Goal: Transaction & Acquisition: Purchase product/service

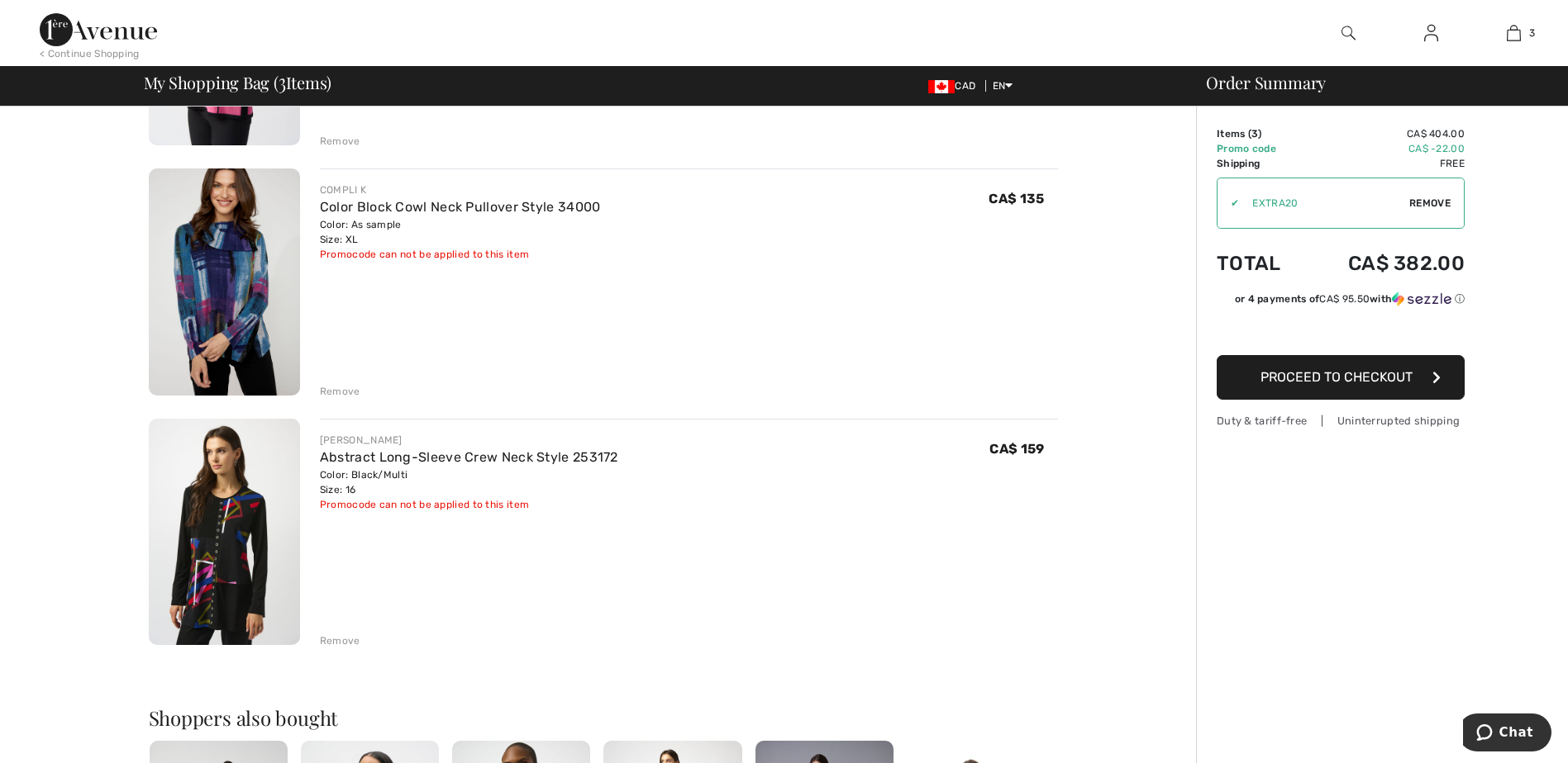
scroll to position [496, 0]
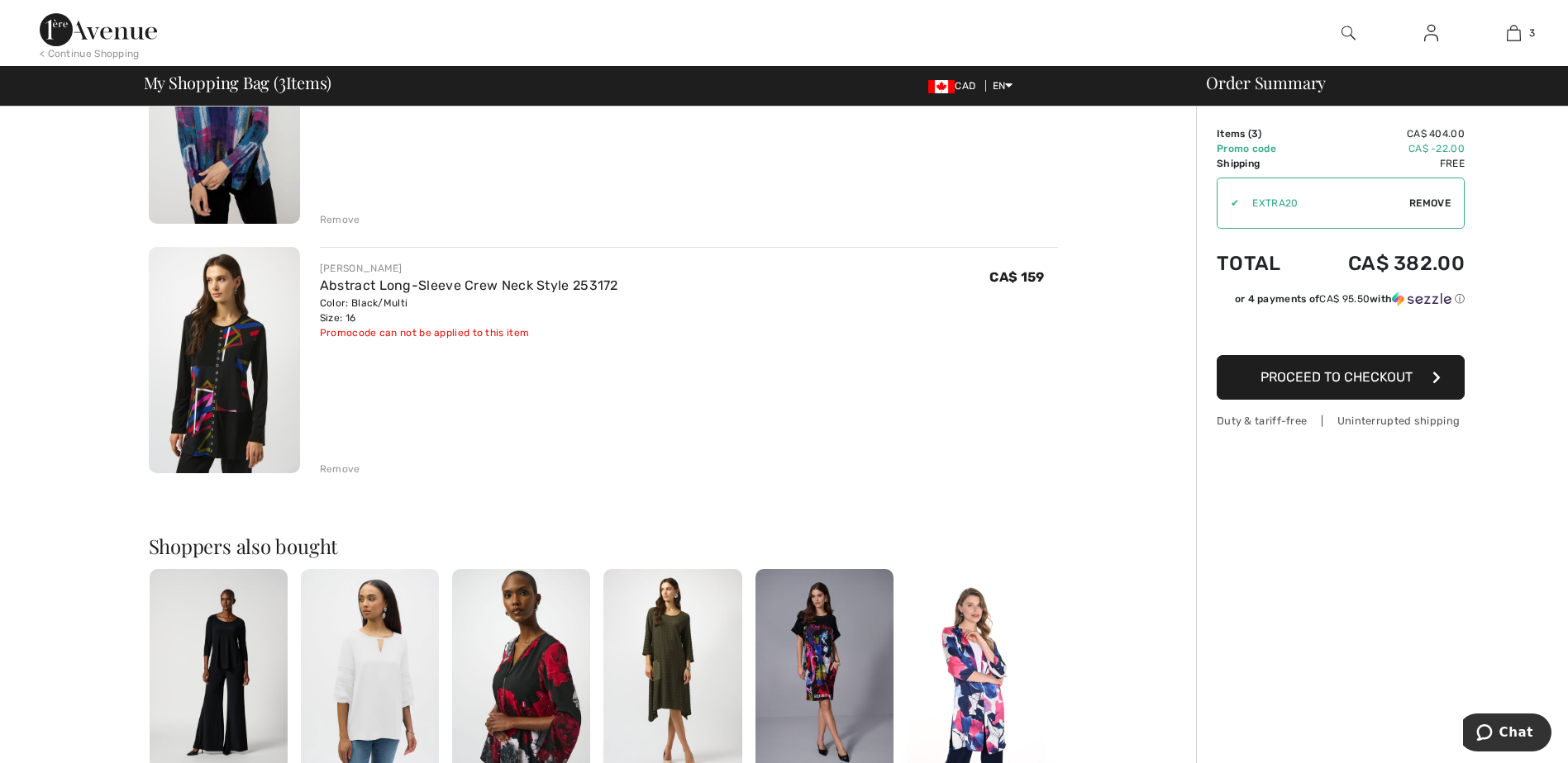
click at [337, 470] on div "Remove" at bounding box center [340, 469] width 40 height 15
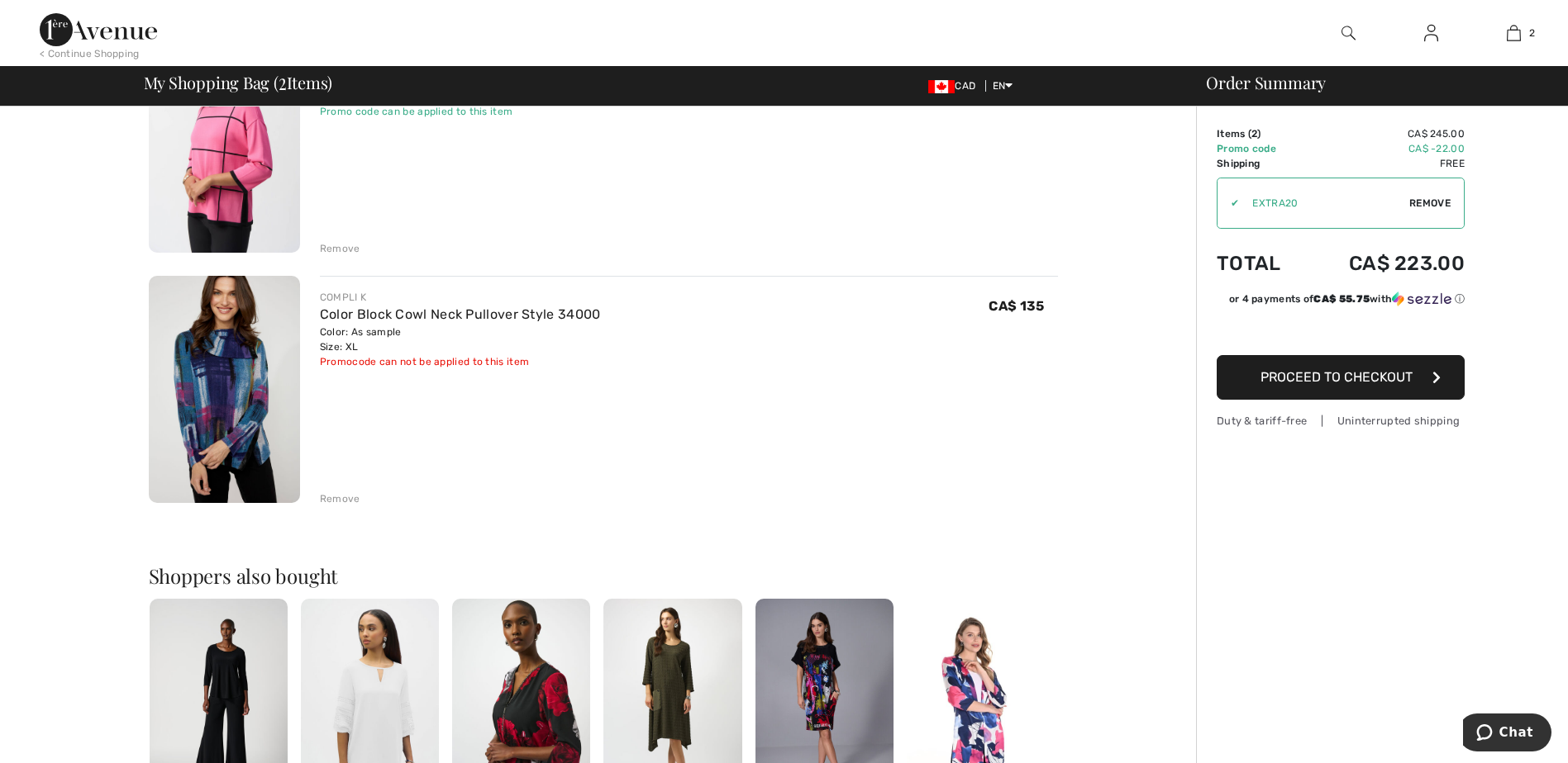
scroll to position [165, 0]
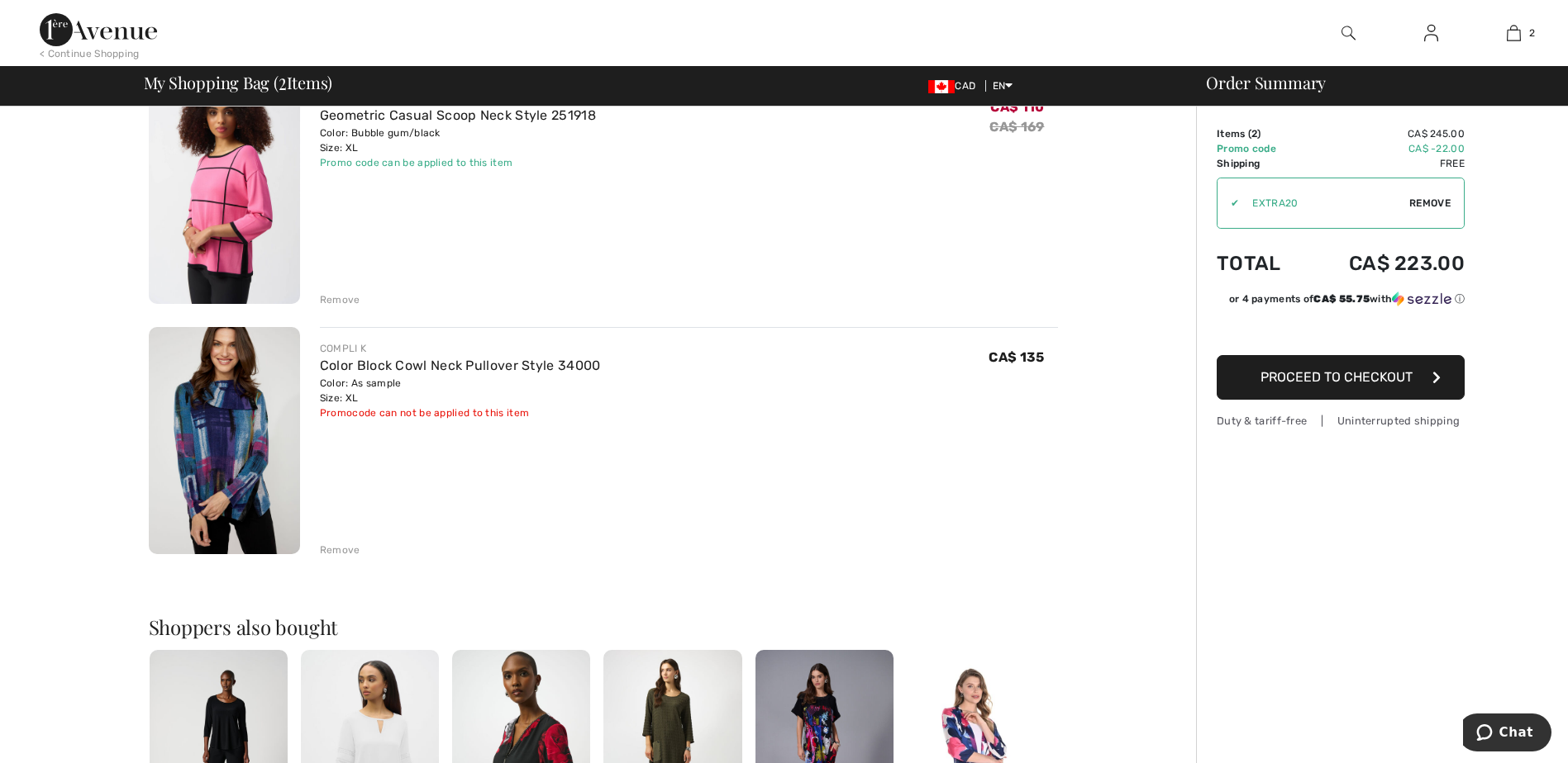
click at [1359, 379] on span "Proceed to Checkout" at bounding box center [1336, 377] width 152 height 16
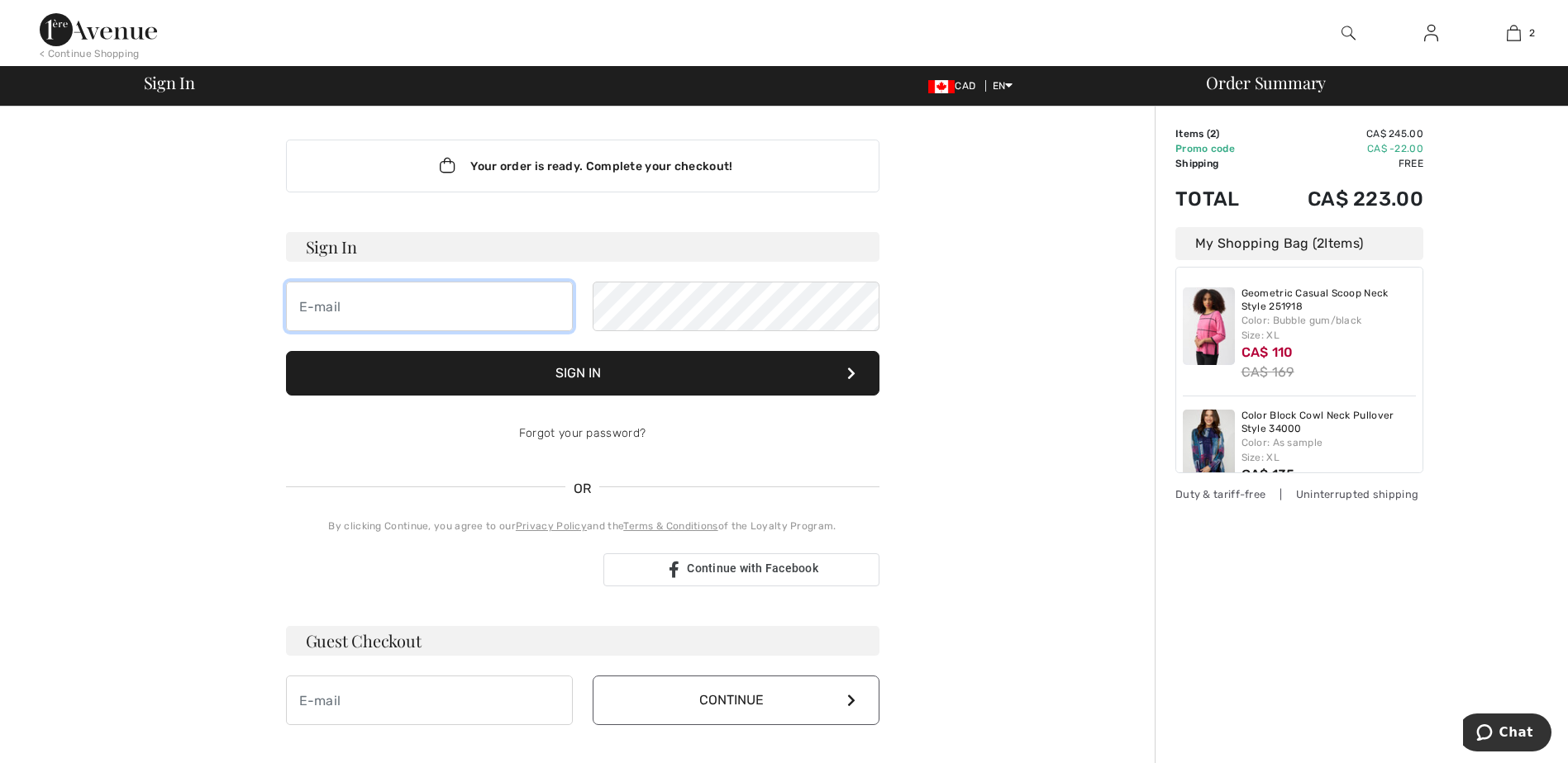
click at [380, 290] on input "email" at bounding box center [429, 307] width 287 height 49
type input "[EMAIL_ADDRESS][DOMAIN_NAME]"
click at [497, 368] on button "Sign In" at bounding box center [582, 373] width 594 height 45
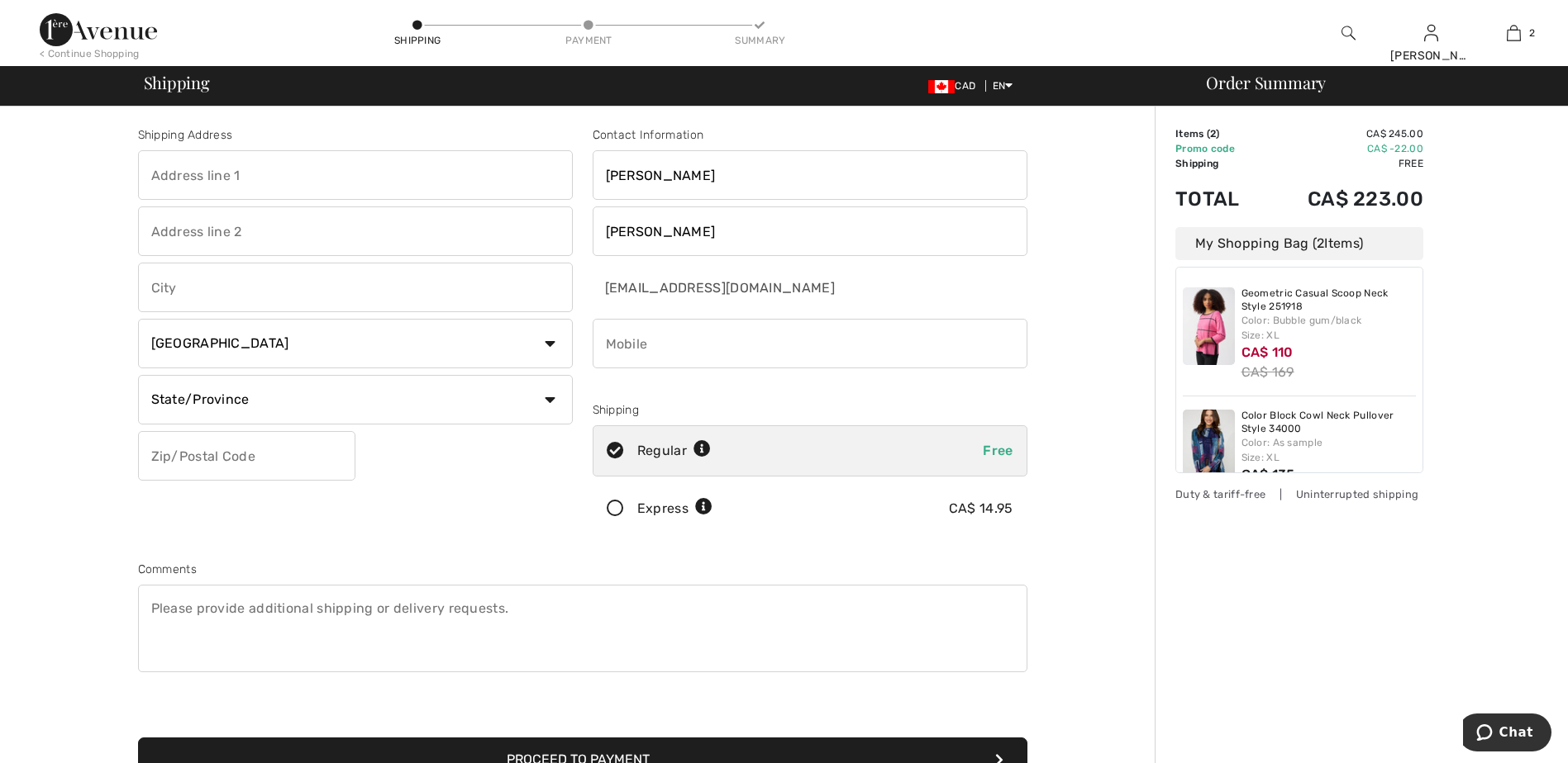
click at [222, 167] on input "text" at bounding box center [355, 175] width 434 height 49
type input "472 McLeod Street"
type input "Ottawa"
click at [332, 420] on select "State/Province Alberta British Columbia Manitoba New Brunswick Newfoundland and…" at bounding box center [355, 400] width 434 height 49
select select "ON"
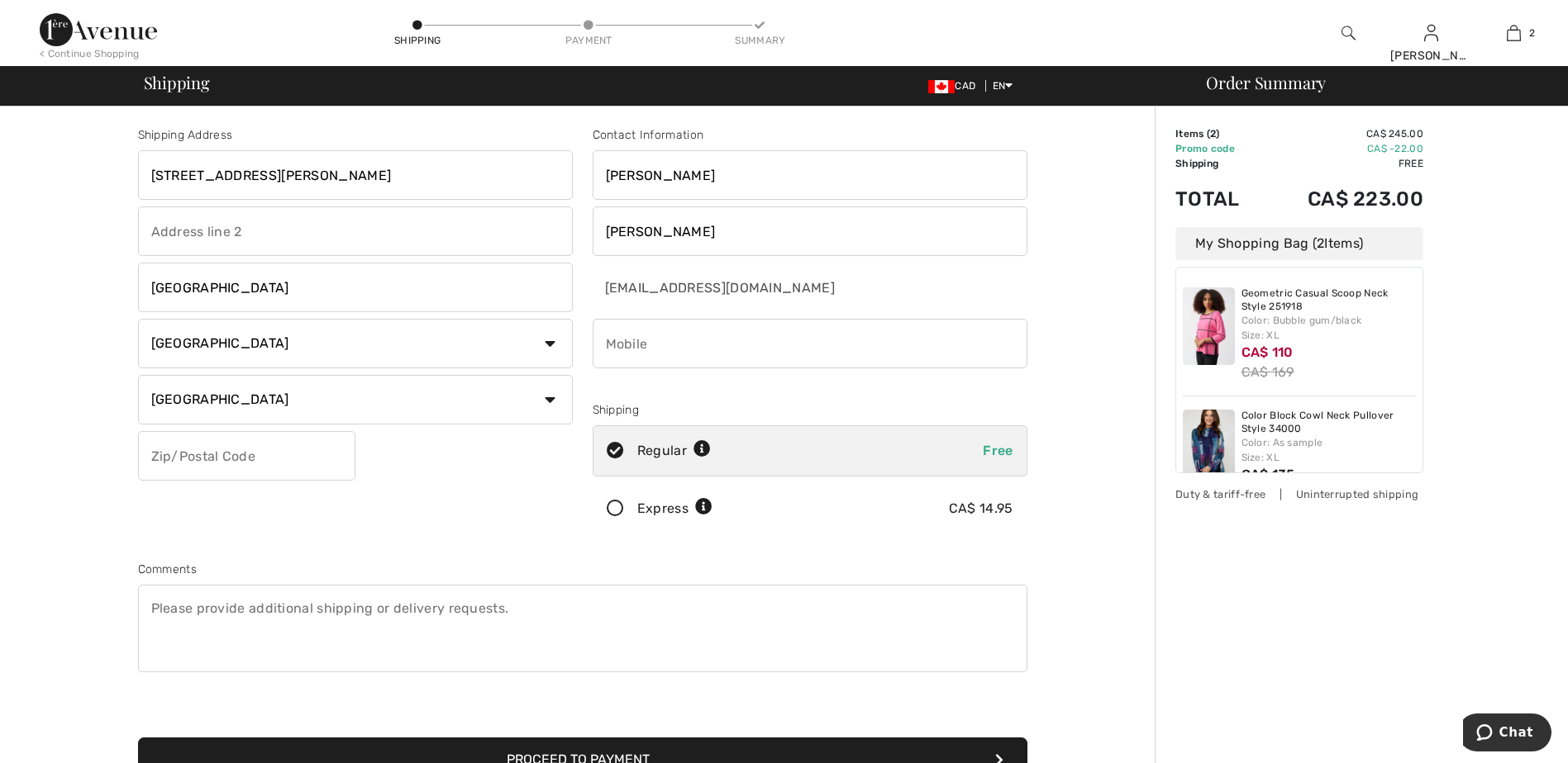
click at [138, 375] on select "State/Province Alberta British Columbia Manitoba New Brunswick Newfoundland and…" at bounding box center [355, 400] width 434 height 49
click at [212, 454] on input "text" at bounding box center [246, 456] width 217 height 49
type input "K1R5P8"
click at [630, 332] on input "phone" at bounding box center [810, 344] width 434 height 49
type input "6136686659"
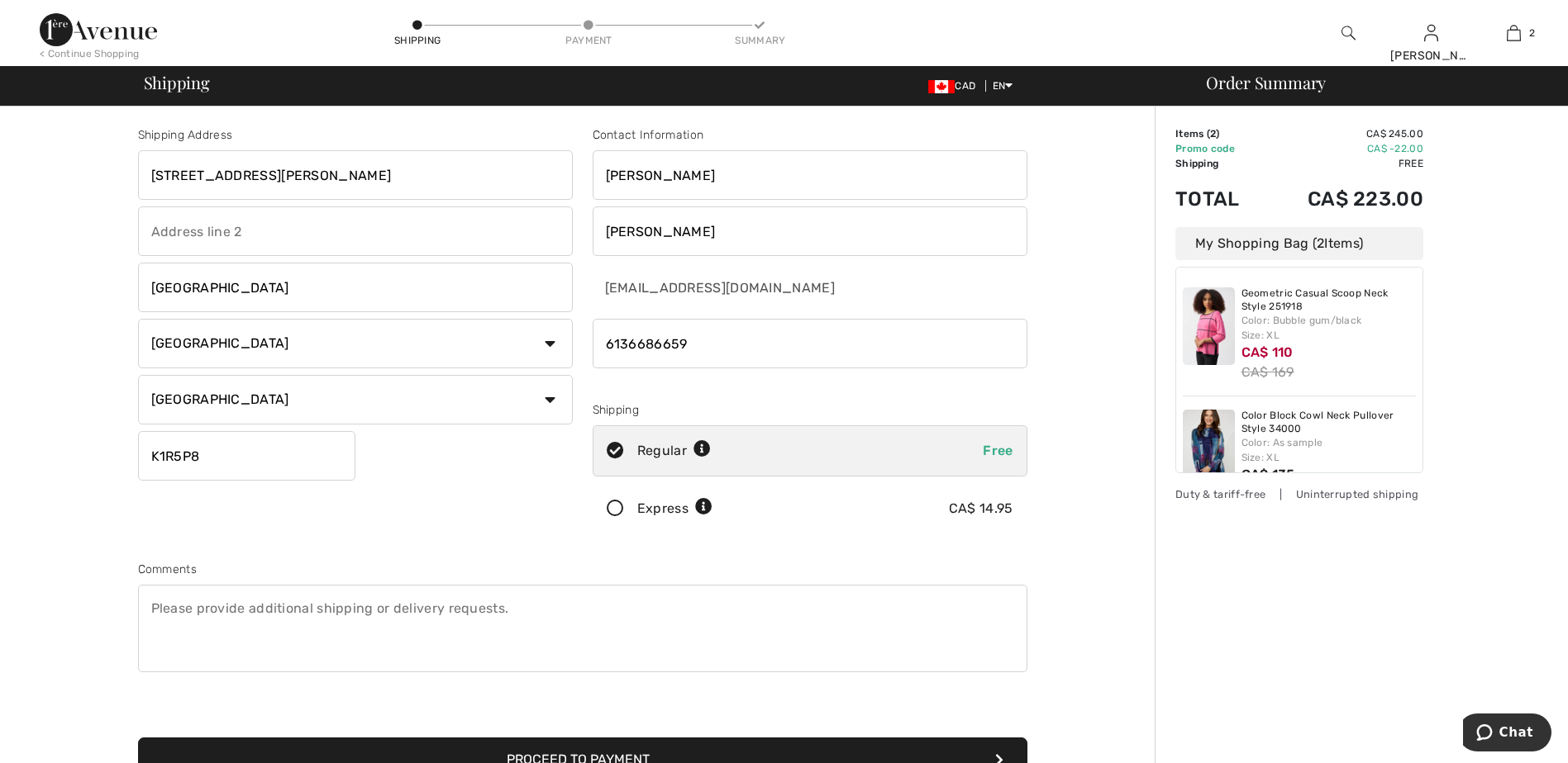
click at [310, 616] on textarea at bounding box center [582, 629] width 889 height 88
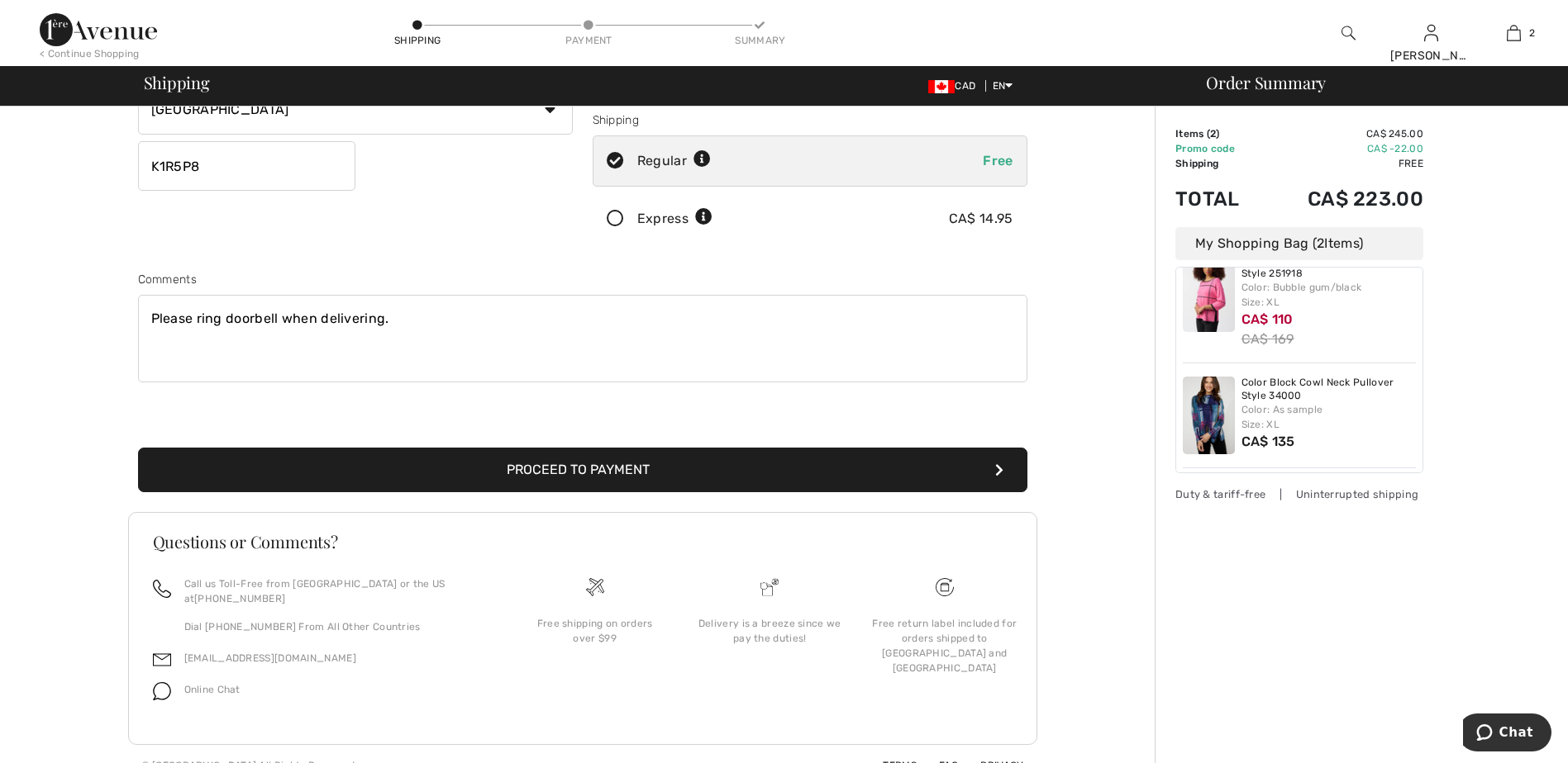
scroll to position [298, 0]
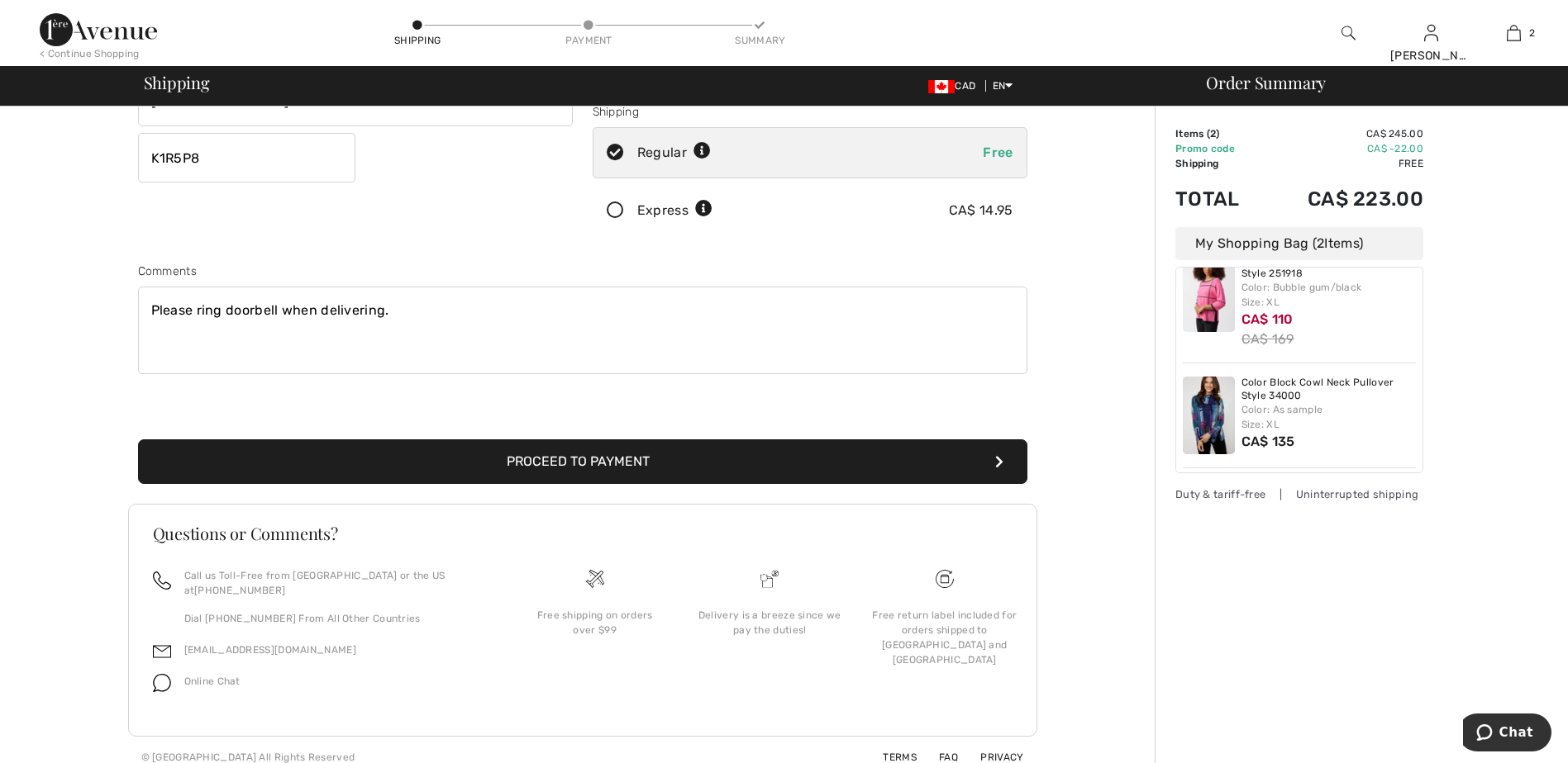
type textarea "Please ring doorbell when delivering."
click at [543, 448] on button "Proceed to Payment" at bounding box center [582, 461] width 889 height 45
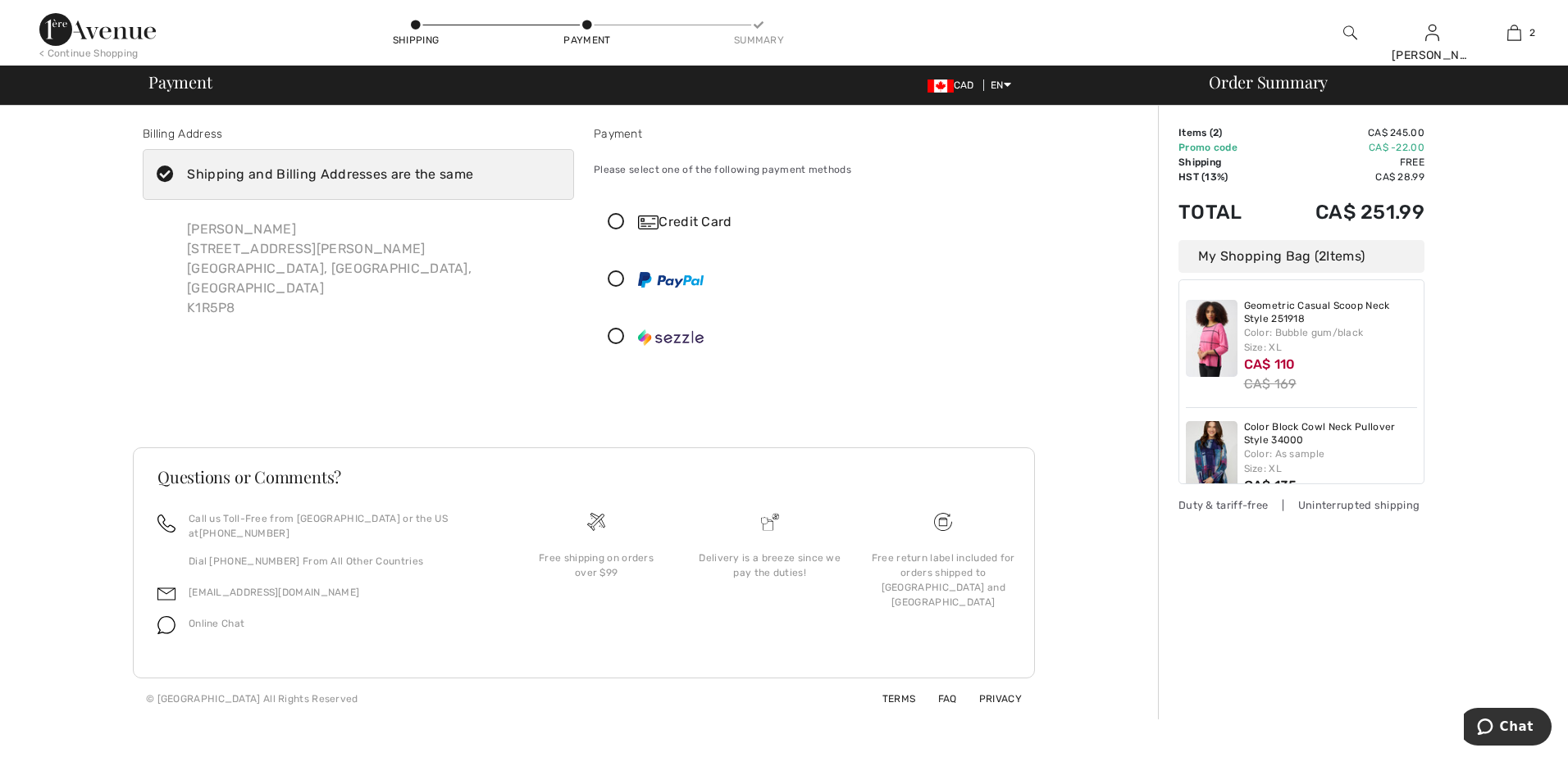
click at [615, 220] on icon at bounding box center [616, 222] width 44 height 17
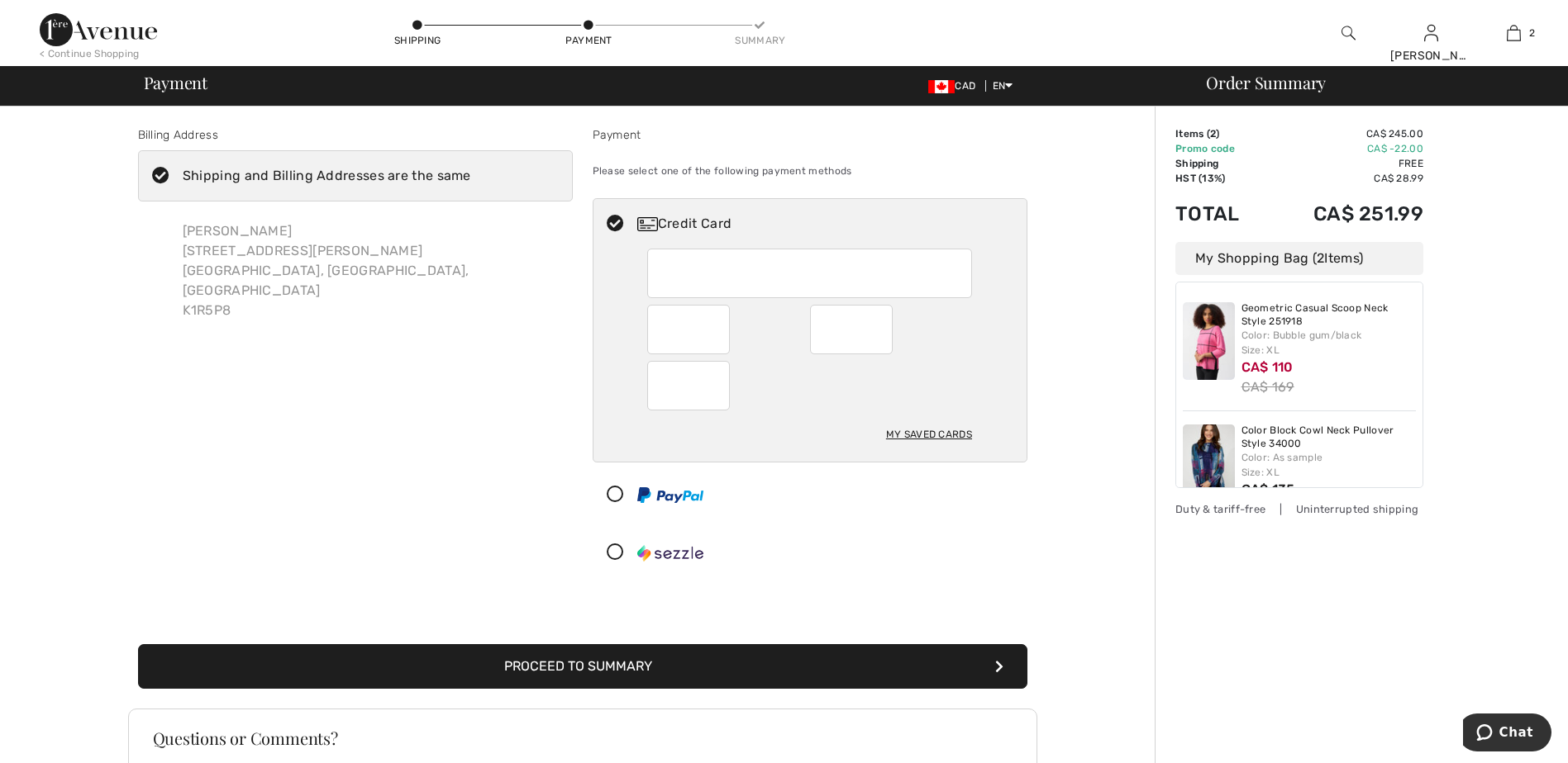
click at [529, 665] on button "Proceed to Summary" at bounding box center [582, 666] width 889 height 45
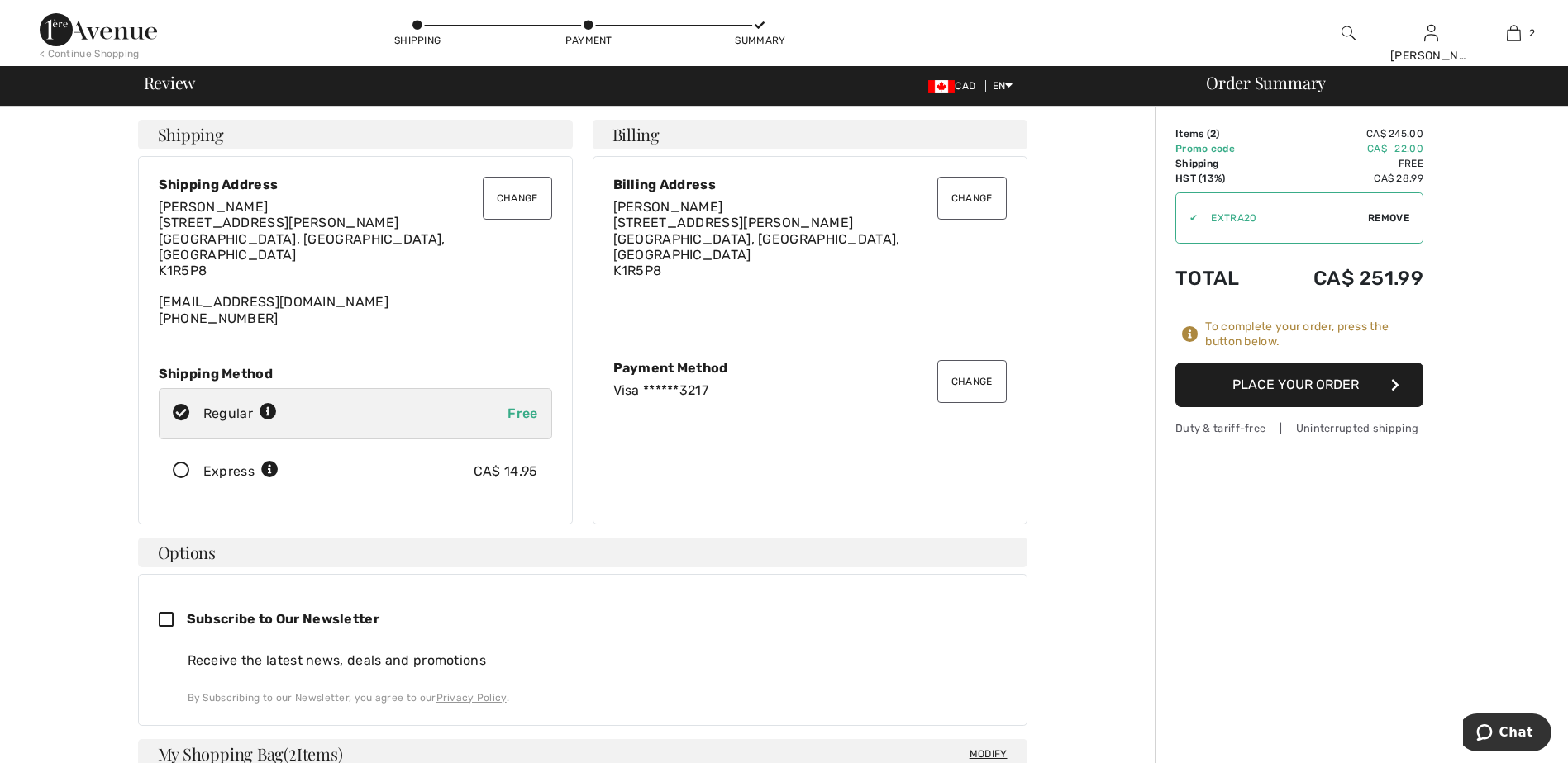
click at [1268, 382] on button "Place Your Order" at bounding box center [1300, 385] width 248 height 45
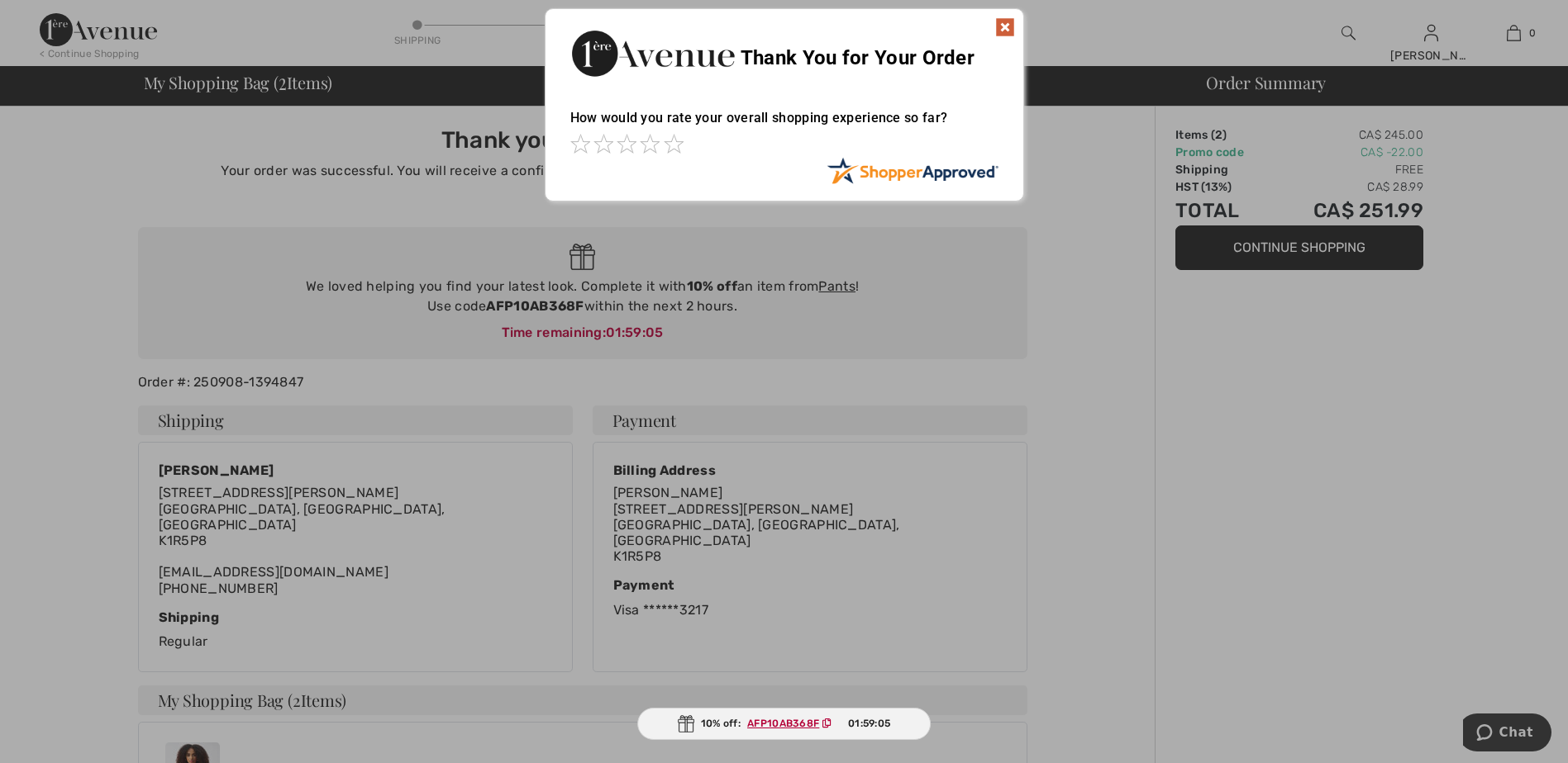
click at [1003, 25] on img at bounding box center [1005, 27] width 20 height 20
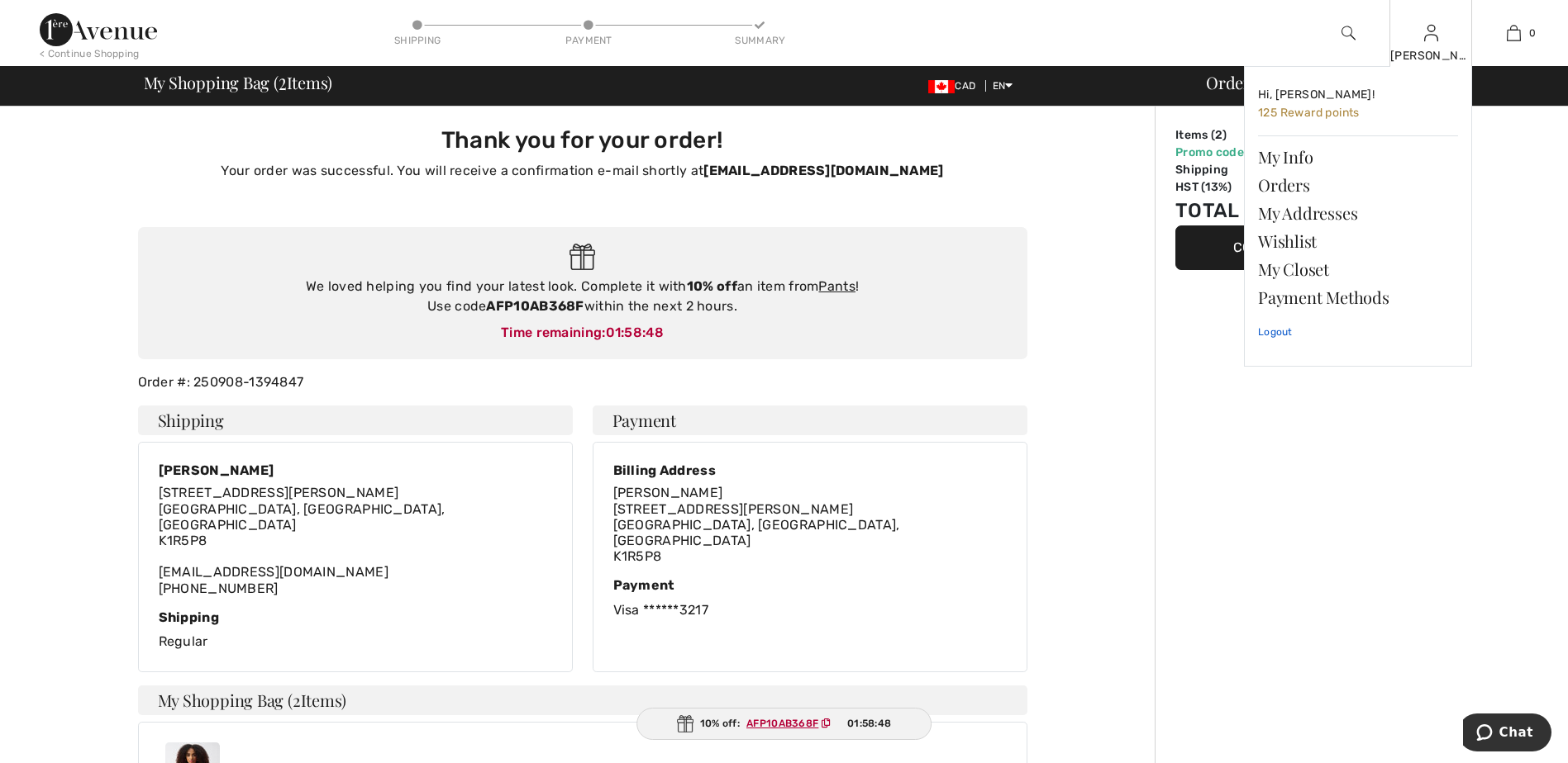
click at [1275, 325] on link "Logout" at bounding box center [1358, 331] width 200 height 41
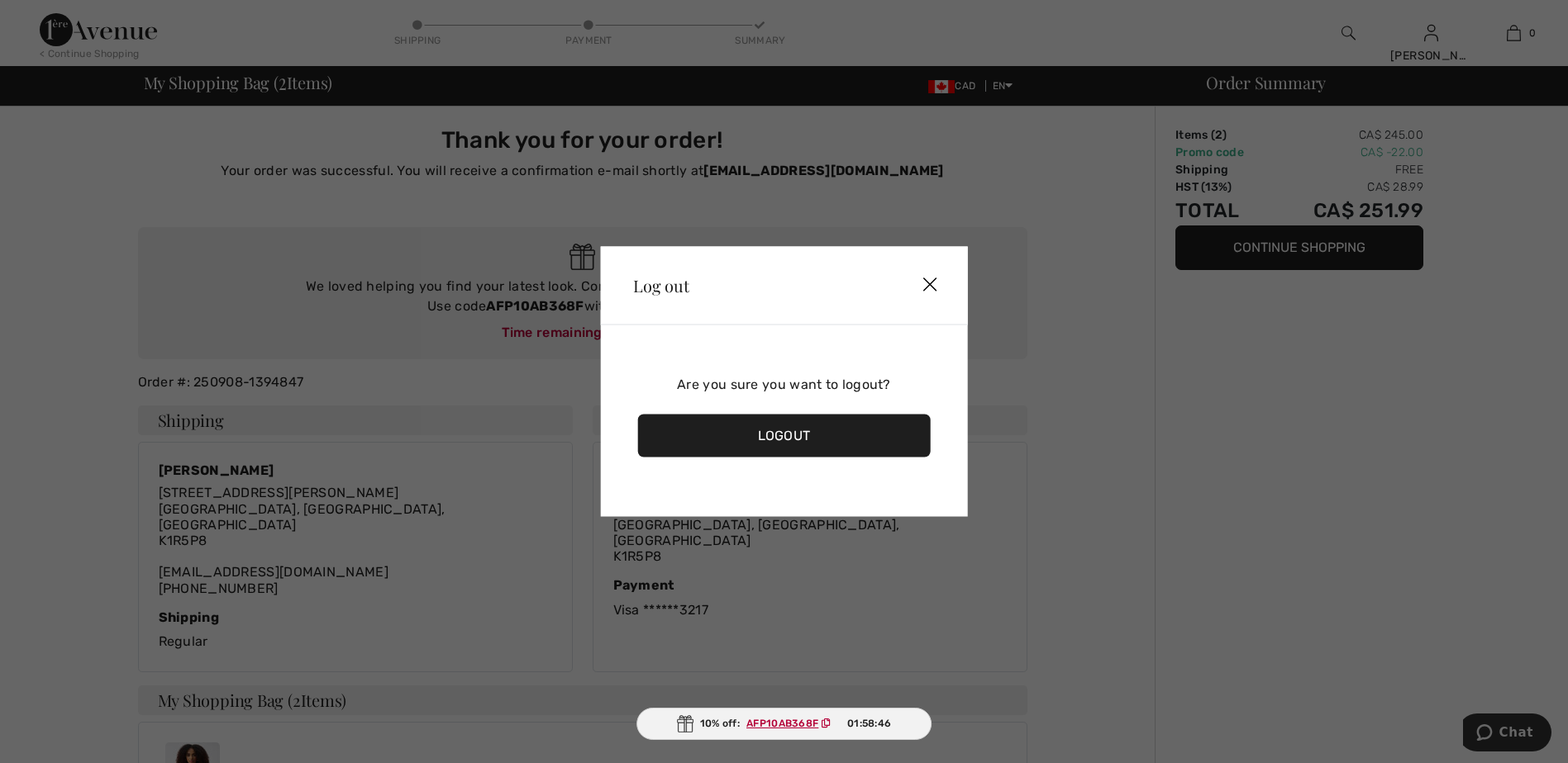
click at [786, 434] on div "Logout" at bounding box center [784, 436] width 294 height 43
